Goal: Check status: Check status

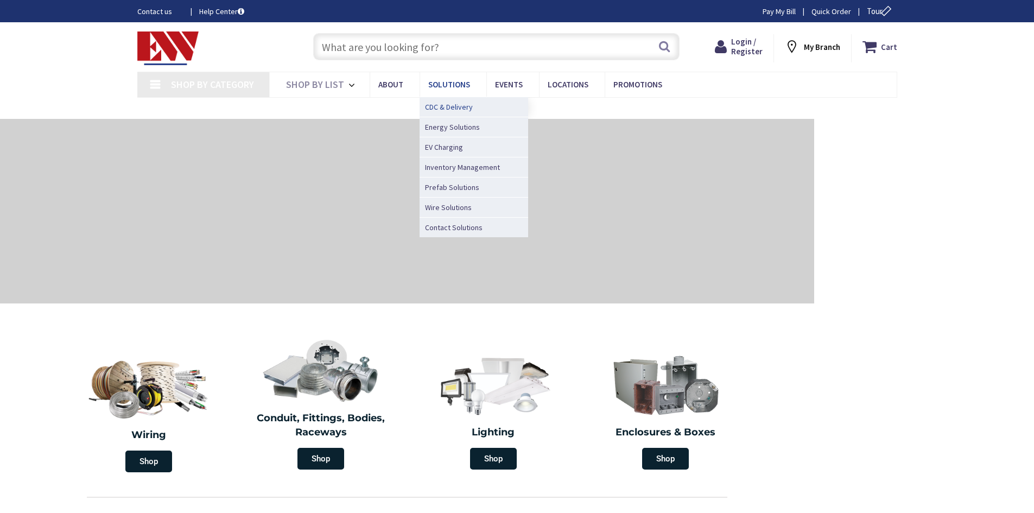
type input "[GEOGRAPHIC_DATA], [GEOGRAPHIC_DATA]"
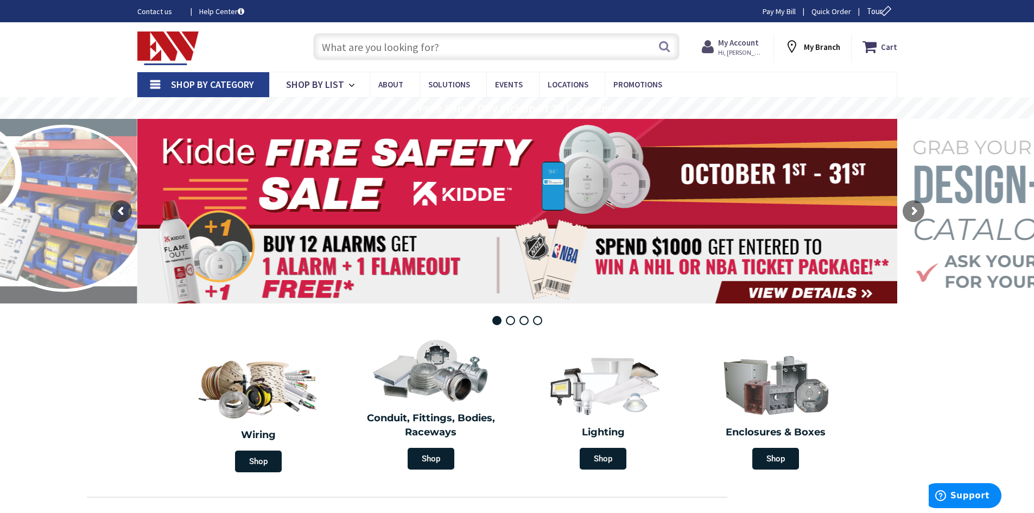
click at [738, 54] on span "Hi, [PERSON_NAME]" at bounding box center [741, 52] width 46 height 9
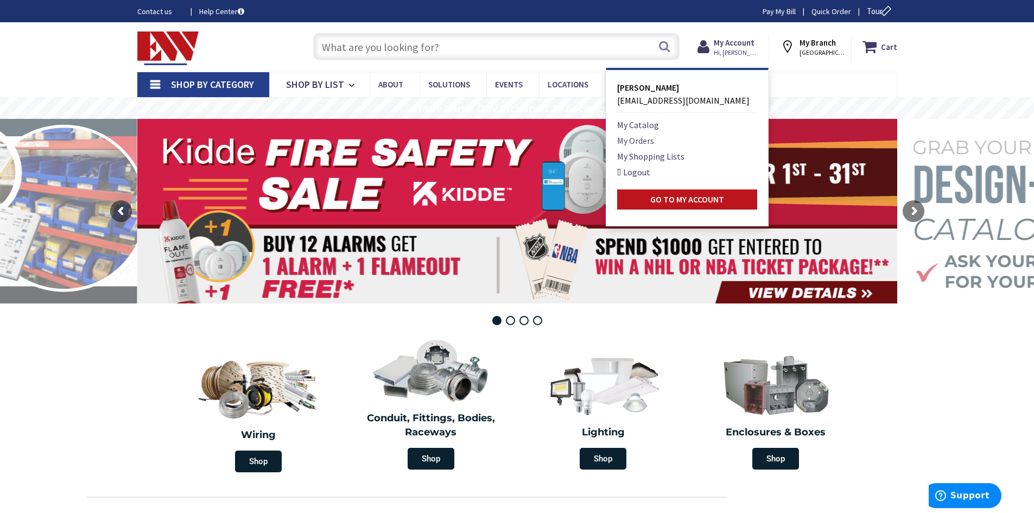
click at [643, 139] on link "My Orders" at bounding box center [635, 140] width 37 height 13
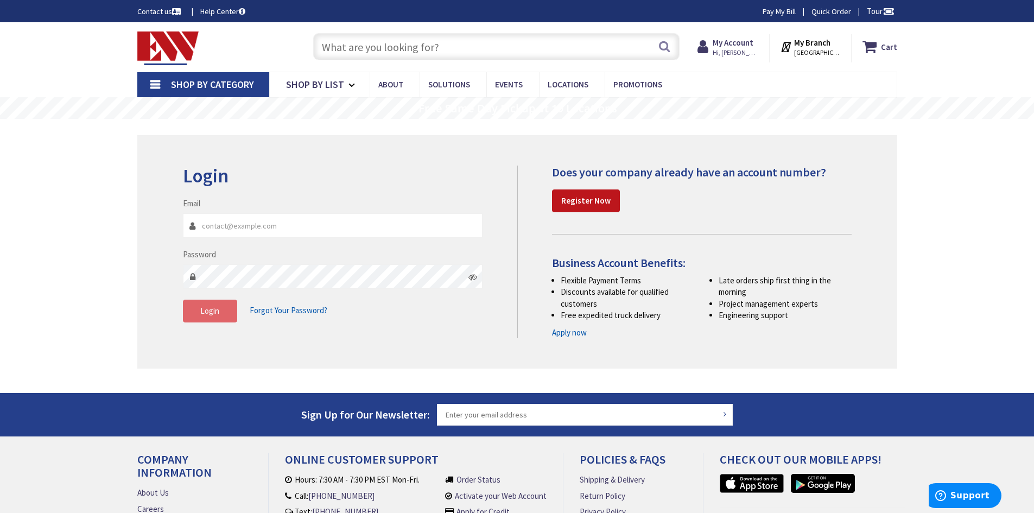
type input "[EMAIL_ADDRESS][DOMAIN_NAME]"
click at [189, 314] on button "Login" at bounding box center [210, 311] width 54 height 23
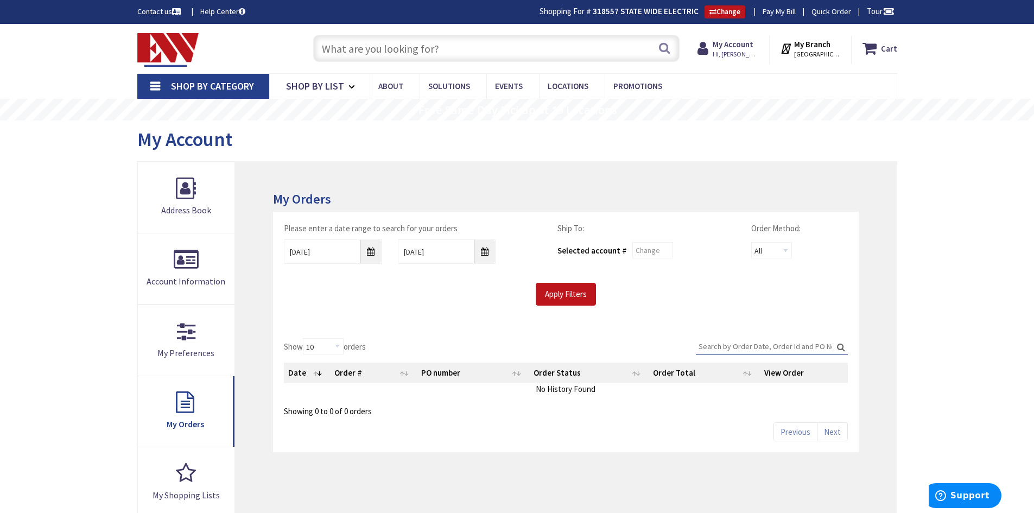
click at [746, 344] on input "Search:" at bounding box center [772, 346] width 152 height 16
type input "S128697818"
click at [842, 347] on label "Search: S128697818" at bounding box center [772, 346] width 152 height 17
click at [842, 347] on input "S128697818" at bounding box center [772, 346] width 152 height 16
click at [839, 346] on label "Search: S128697818" at bounding box center [772, 346] width 152 height 17
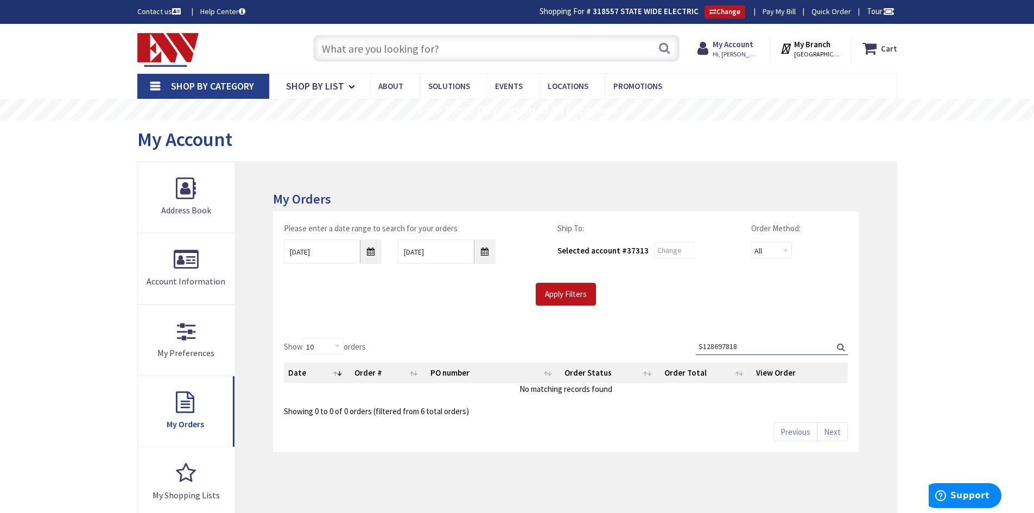
click at [839, 346] on input "S128697818" at bounding box center [772, 346] width 152 height 16
click at [573, 291] on input "Apply Filters" at bounding box center [566, 294] width 60 height 23
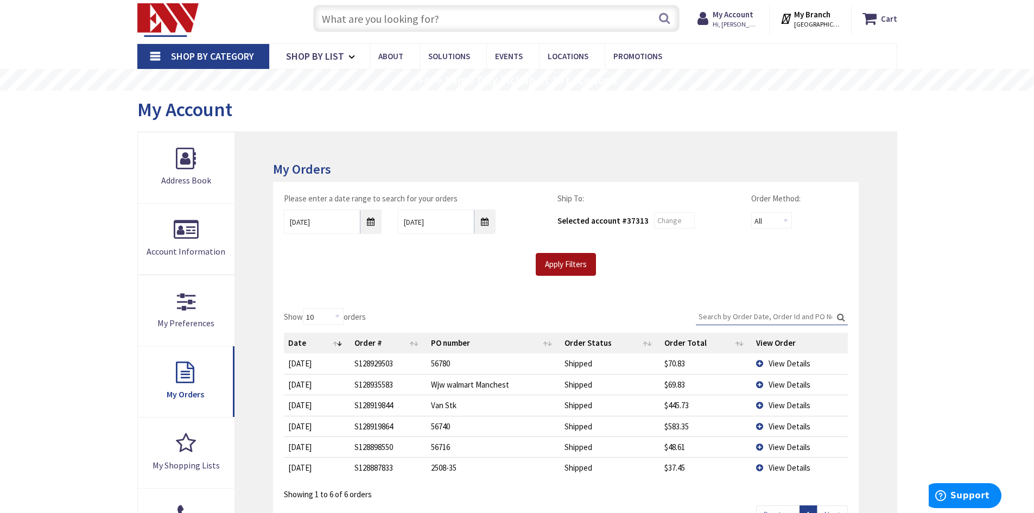
scroll to position [54, 0]
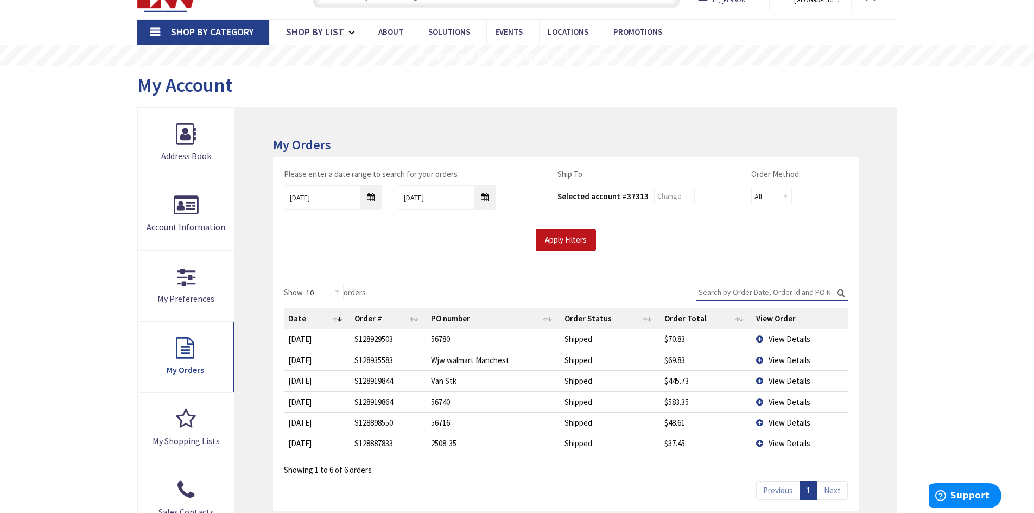
click at [748, 291] on input "Search:" at bounding box center [772, 292] width 152 height 16
type input "S12"
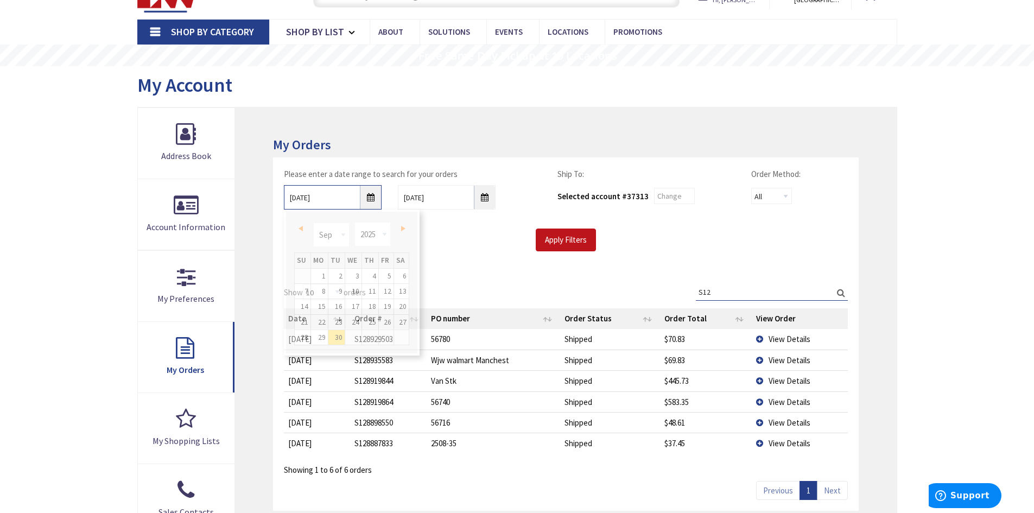
click at [372, 198] on input "9/30/2025" at bounding box center [333, 197] width 98 height 24
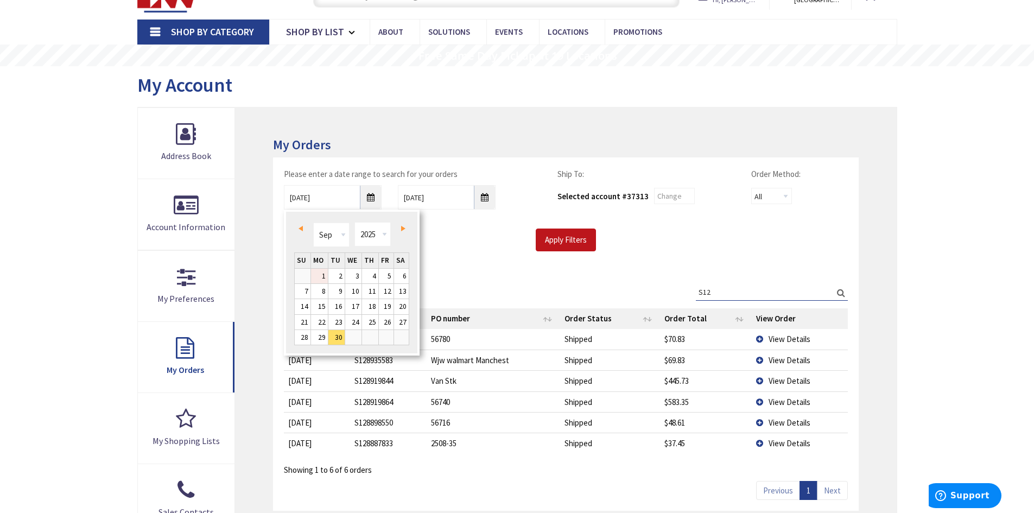
click at [323, 280] on link "1" at bounding box center [319, 276] width 17 height 15
type input "09/01/2025"
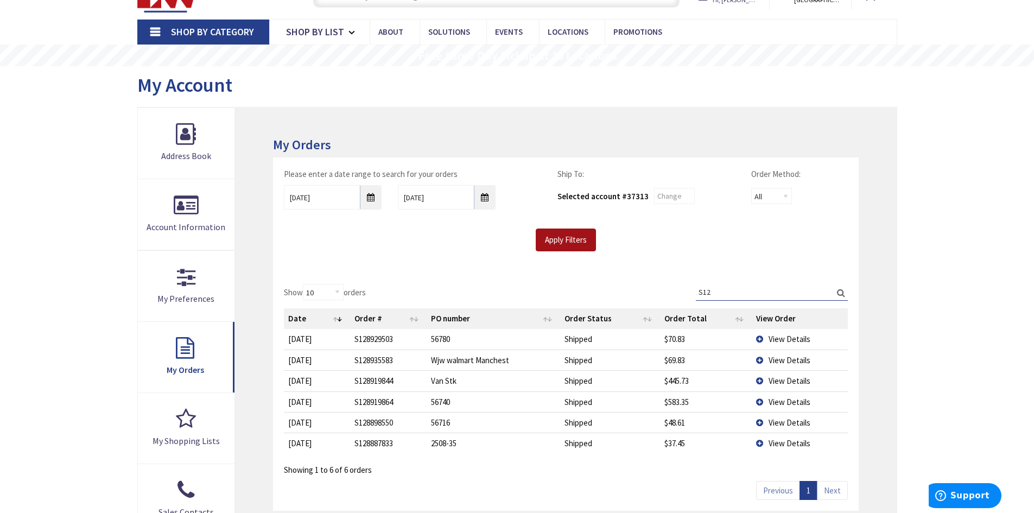
click at [555, 240] on input "Apply Filters" at bounding box center [566, 240] width 60 height 23
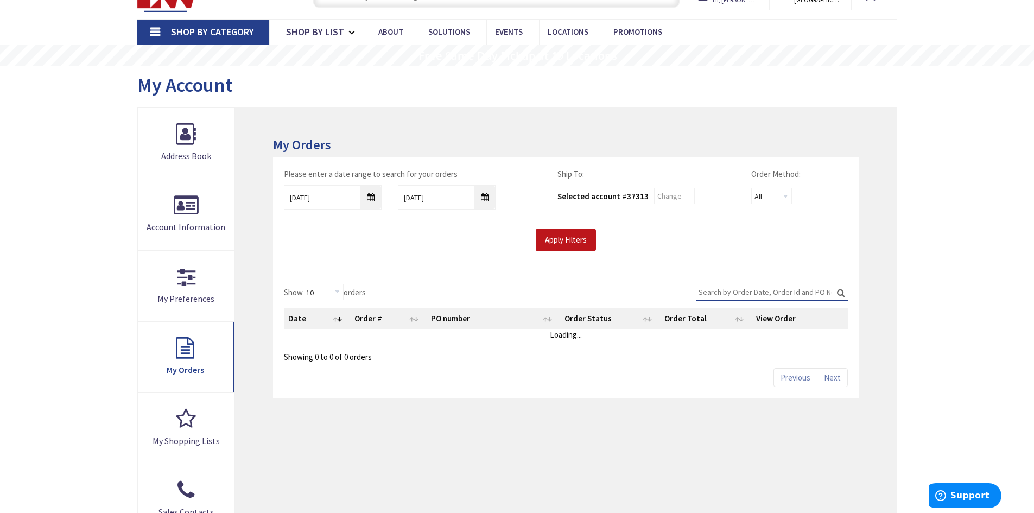
click at [728, 288] on input "Search:" at bounding box center [772, 292] width 152 height 16
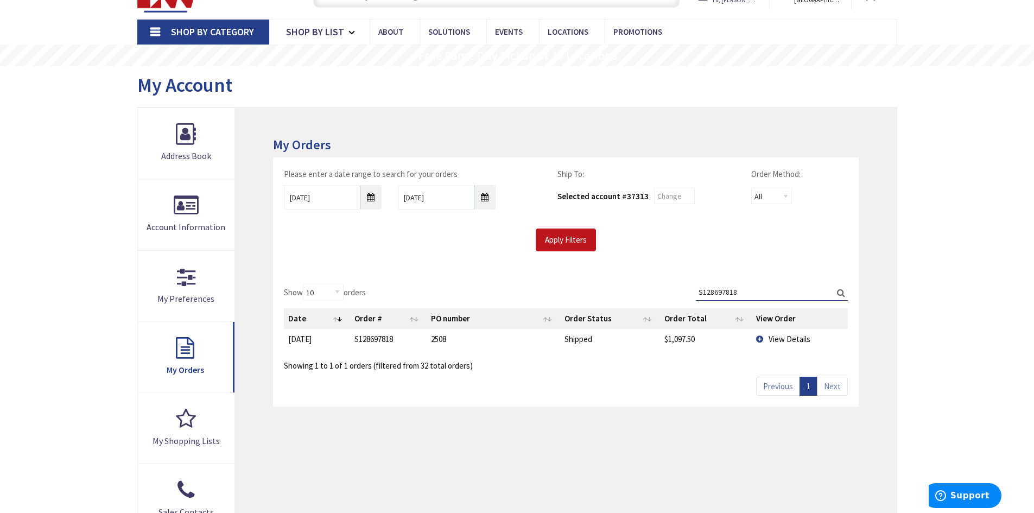
type input "S128697818"
click at [297, 341] on td "9/3/2025" at bounding box center [317, 339] width 66 height 20
click at [758, 339] on td "View Details" at bounding box center [800, 339] width 96 height 20
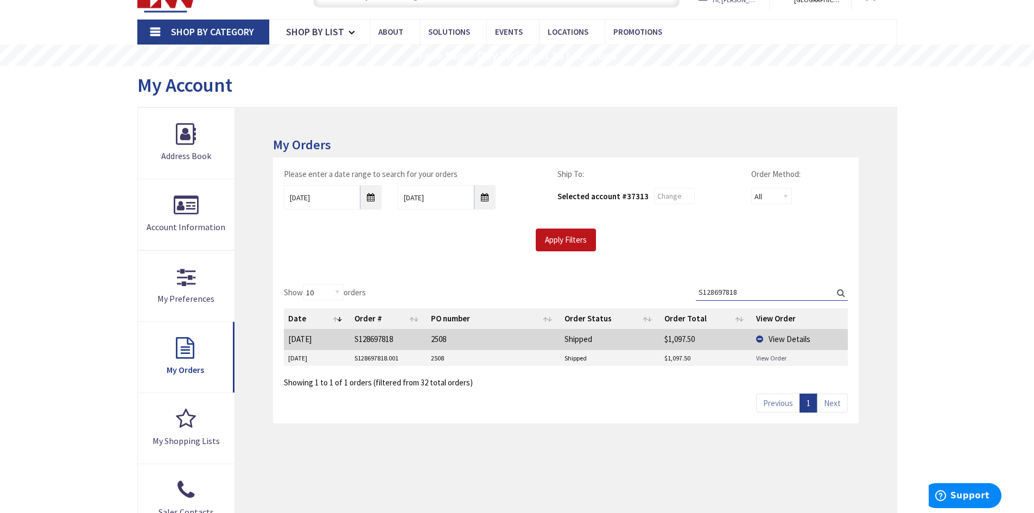
click at [763, 359] on link "View Order" at bounding box center [771, 357] width 30 height 9
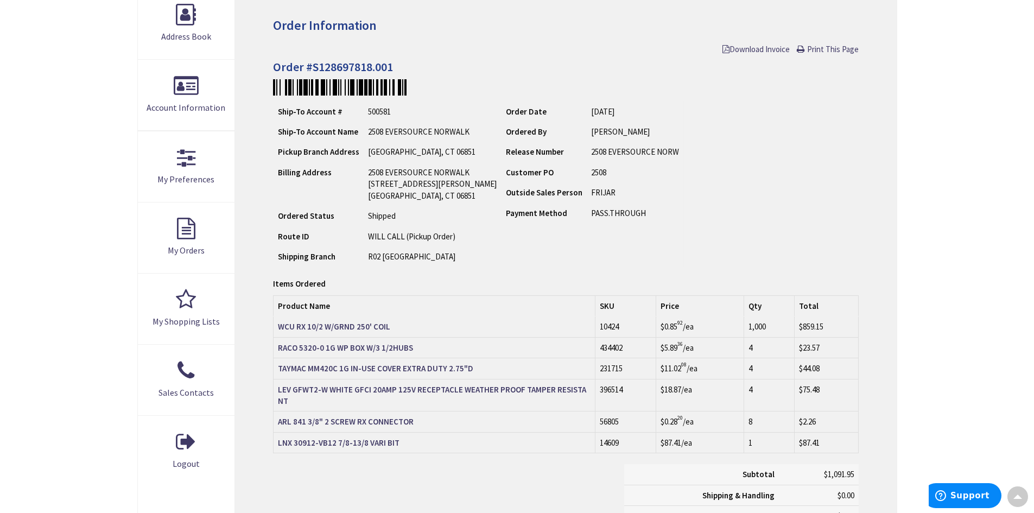
scroll to position [164, 0]
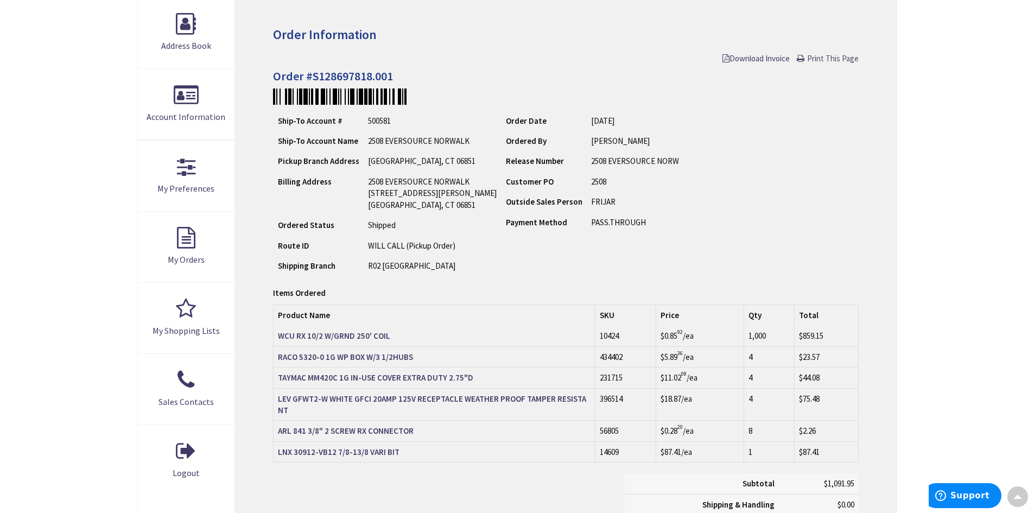
click at [826, 58] on span "Print This Page" at bounding box center [833, 58] width 52 height 10
click at [754, 58] on span "Download Invoice" at bounding box center [755, 58] width 67 height 10
